Goal: Information Seeking & Learning: Learn about a topic

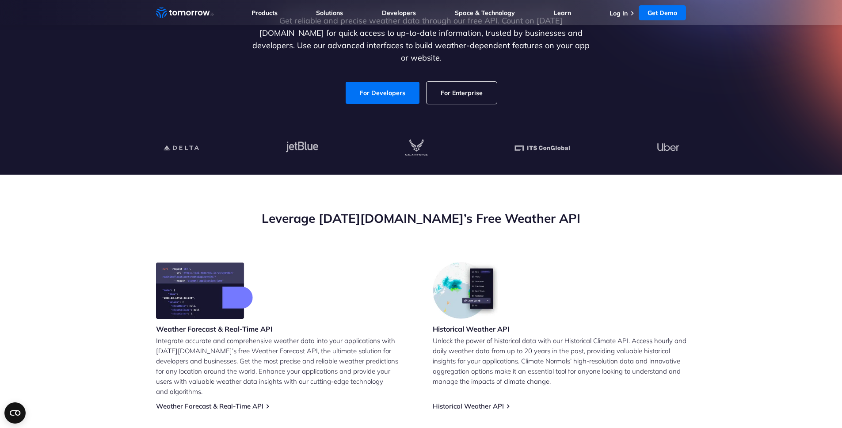
scroll to position [57, 0]
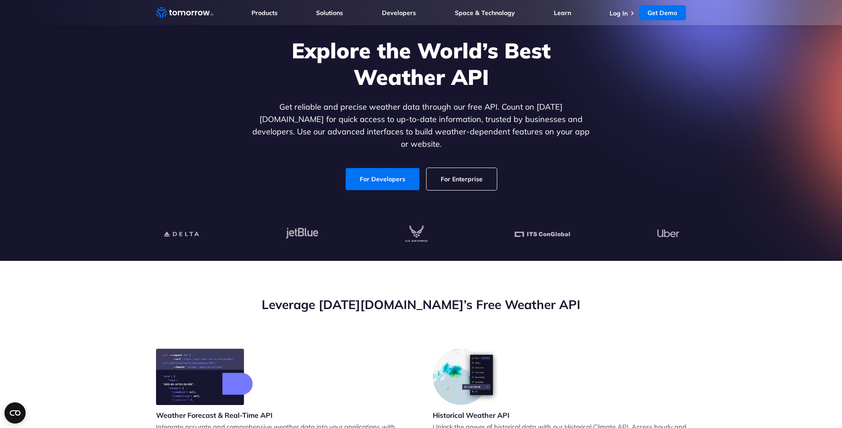
click at [390, 226] on div at bounding box center [421, 234] width 516 height 19
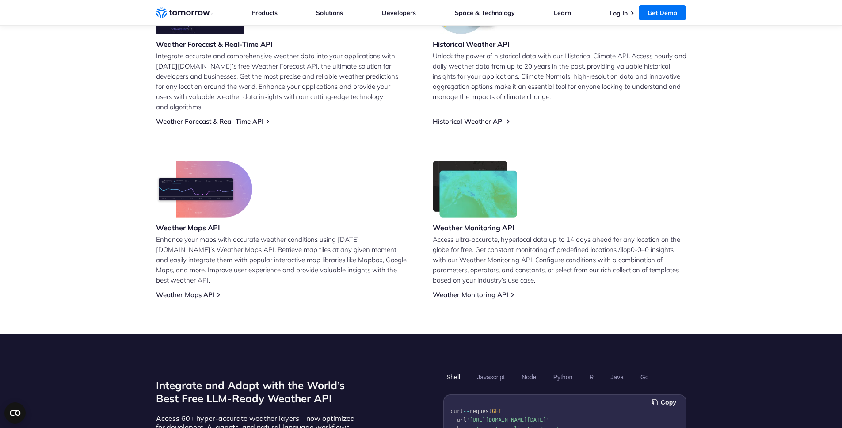
scroll to position [500, 0]
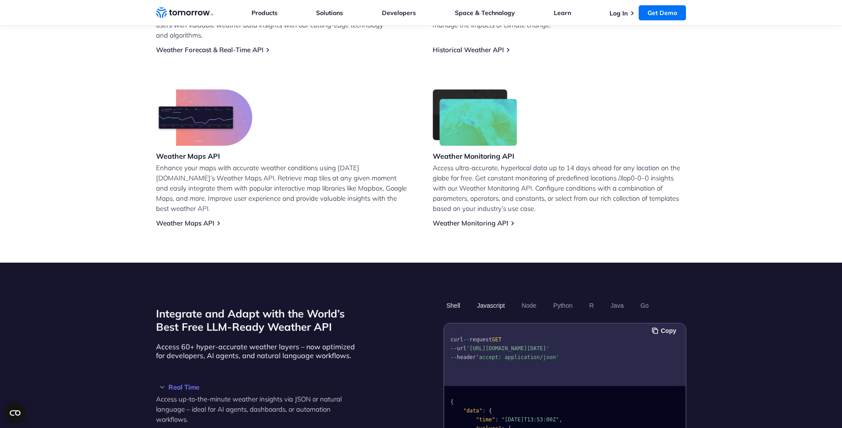
click at [493, 298] on button "Javascript" at bounding box center [491, 305] width 34 height 15
click at [520, 298] on button "Node" at bounding box center [528, 305] width 21 height 15
click at [560, 298] on button "Python" at bounding box center [563, 305] width 26 height 15
click at [611, 298] on button "Java" at bounding box center [616, 305] width 19 height 15
click at [651, 298] on button "Go" at bounding box center [644, 305] width 15 height 15
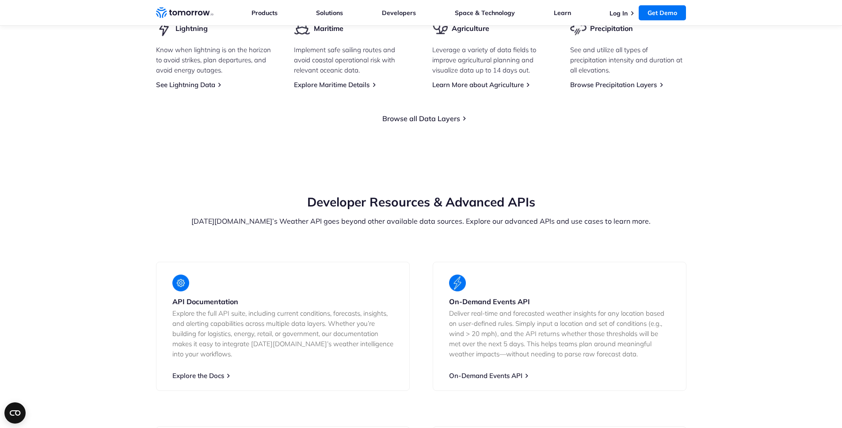
scroll to position [1380, 0]
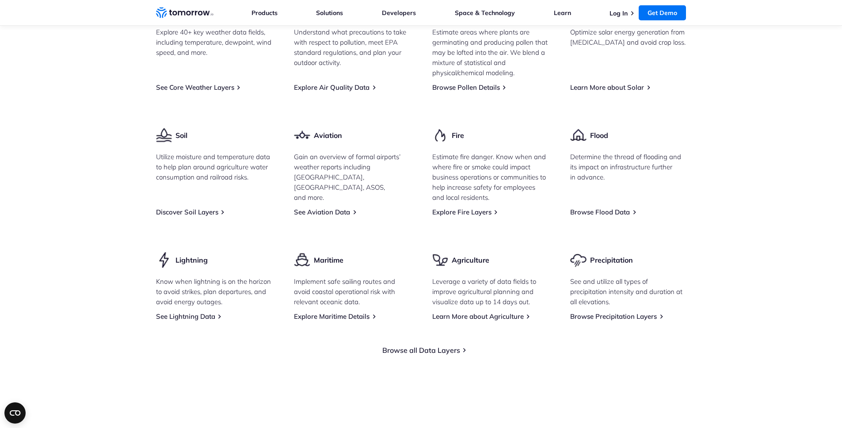
click at [213, 138] on div "Soil Utilize moisture and temperature data to help plan around agriculture wate…" at bounding box center [214, 171] width 116 height 89
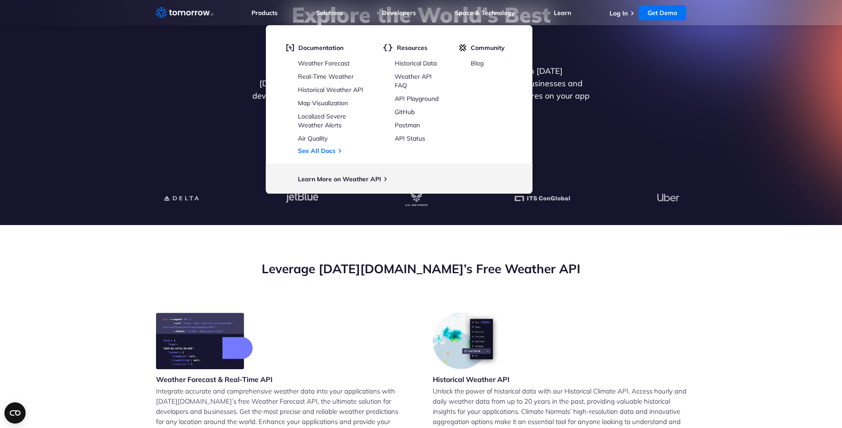
scroll to position [0, 0]
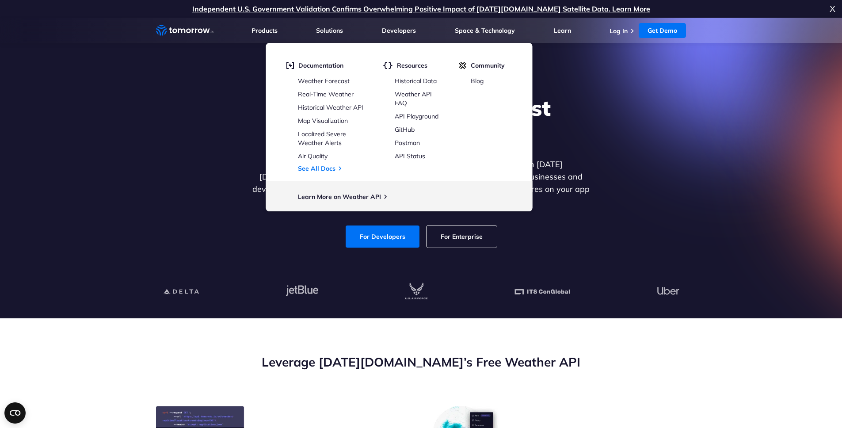
click at [205, 202] on div "Explore the World’s Best Weather API Get reliable and precise weather data thro…" at bounding box center [421, 171] width 544 height 188
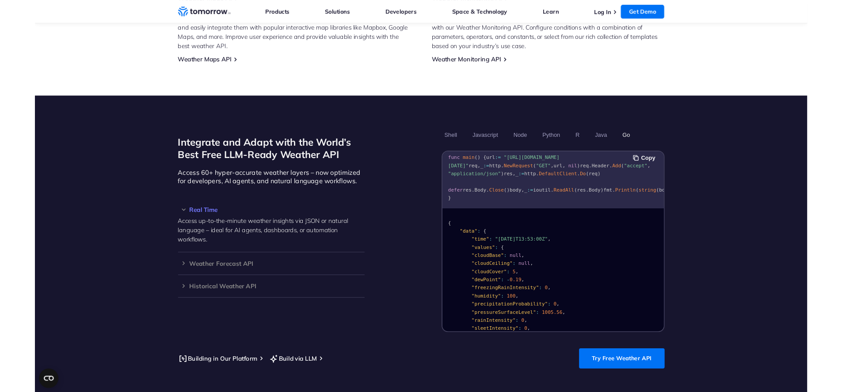
scroll to position [660, 0]
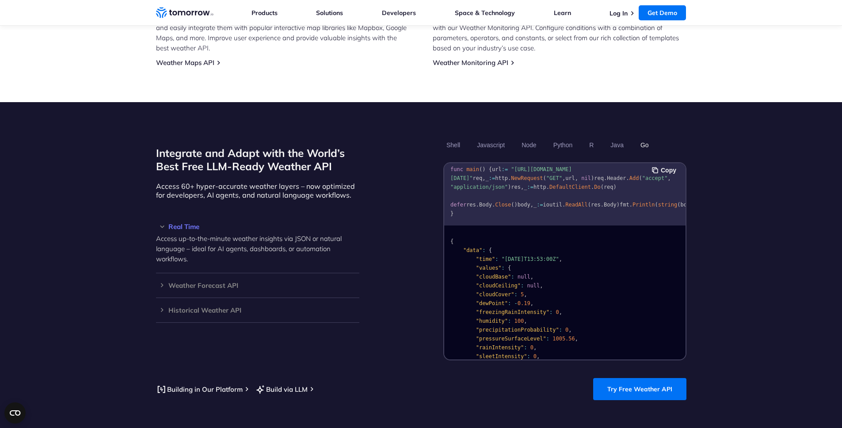
click at [162, 223] on h3 "Real Time" at bounding box center [257, 226] width 203 height 7
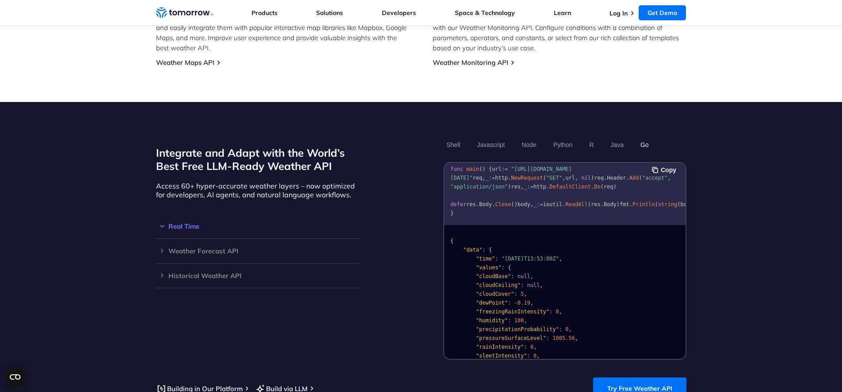
scroll to position [142, 0]
